Goal: Transaction & Acquisition: Download file/media

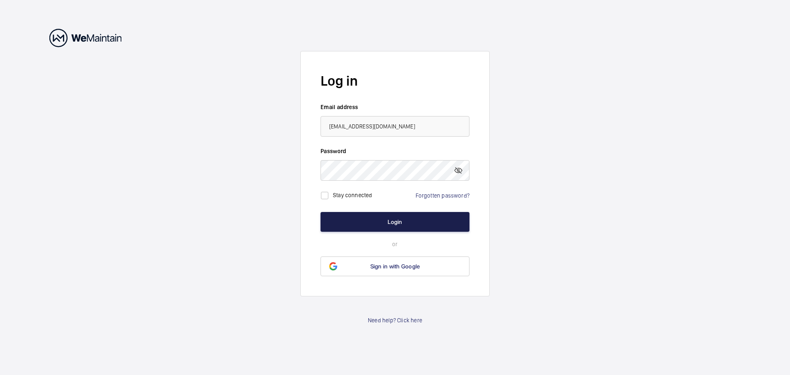
click at [349, 218] on button "Login" at bounding box center [394, 222] width 149 height 20
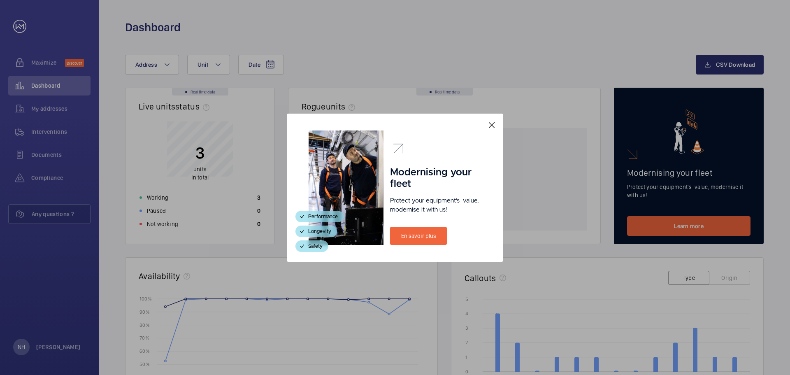
click at [493, 121] on mat-icon at bounding box center [492, 125] width 10 height 10
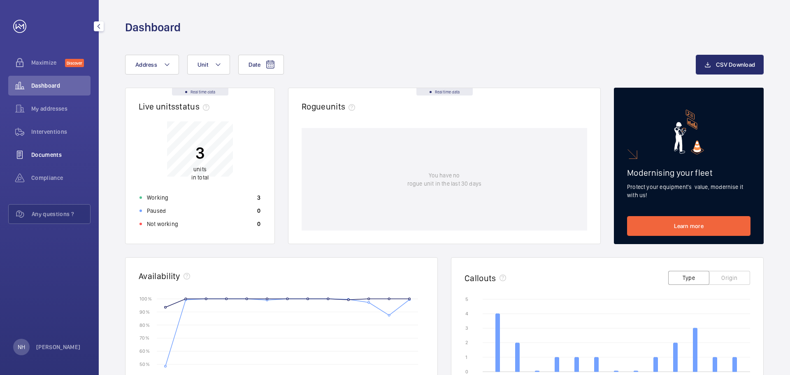
click at [35, 156] on span "Documents" at bounding box center [60, 155] width 59 height 8
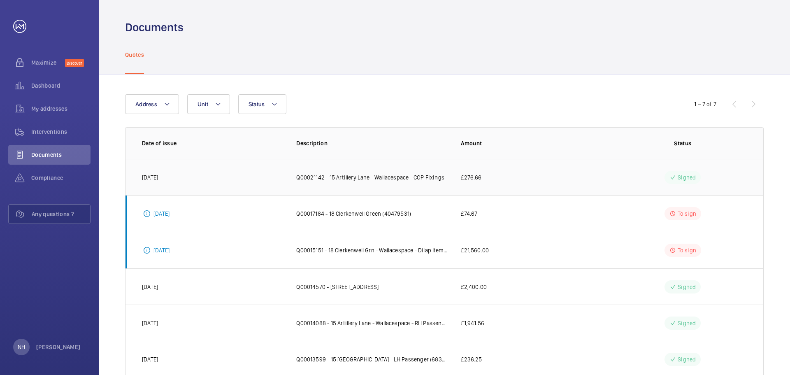
click at [397, 179] on p "Q00021142 - 15 Artillery Lane - Wallacespace - COP Fixings" at bounding box center [370, 177] width 148 height 8
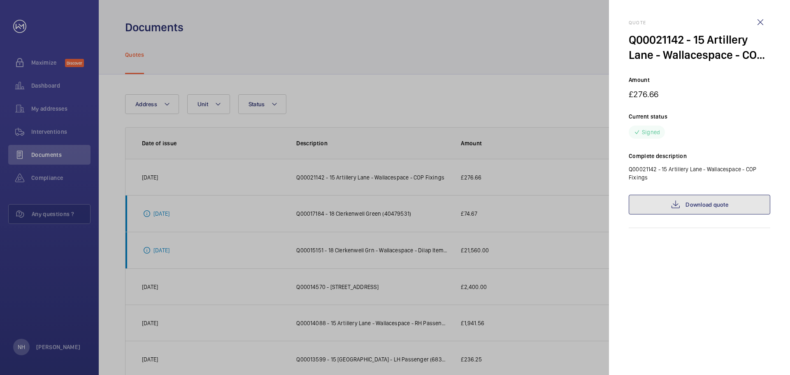
click at [688, 203] on link "Download quote" at bounding box center [698, 205] width 141 height 20
click at [760, 20] on wm-front-icon-button at bounding box center [760, 22] width 20 height 20
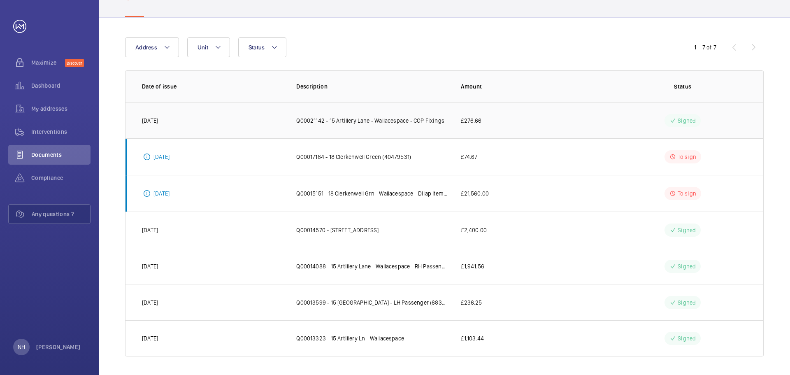
scroll to position [58, 0]
click at [350, 183] on td "Q00015151 - 18 Clerkenwell Grn - Wallacespace - Dilap Items including Door Oper…" at bounding box center [365, 192] width 165 height 37
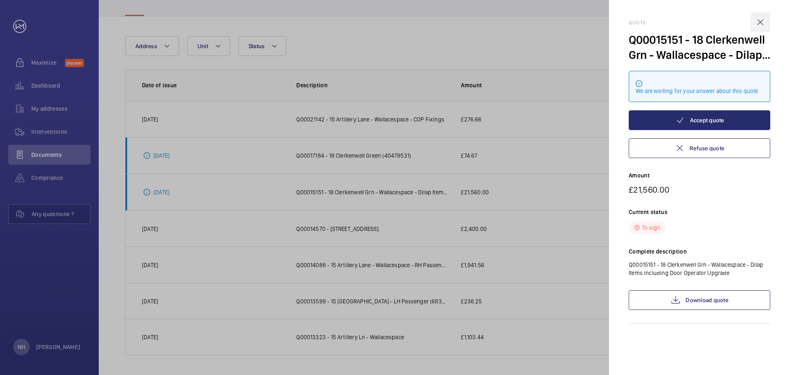
click at [765, 21] on wm-front-icon-button at bounding box center [760, 22] width 20 height 20
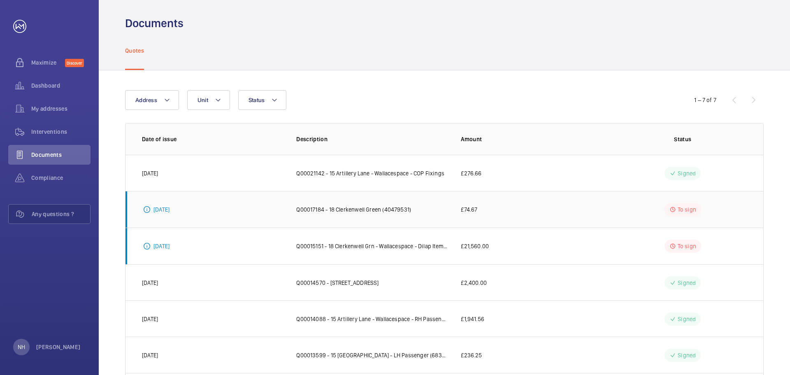
scroll to position [0, 0]
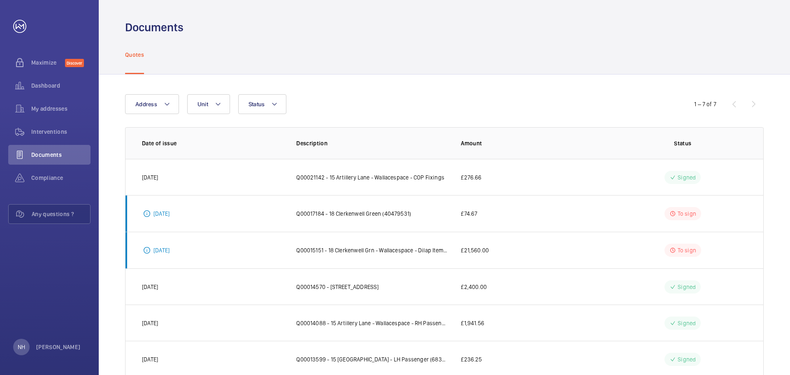
click at [784, 203] on div "Address Unit Status 1 – 7 of 7 Date of issue Description Amount Status [DATE] Q…" at bounding box center [444, 253] width 691 height 358
